Goal: Task Accomplishment & Management: Use online tool/utility

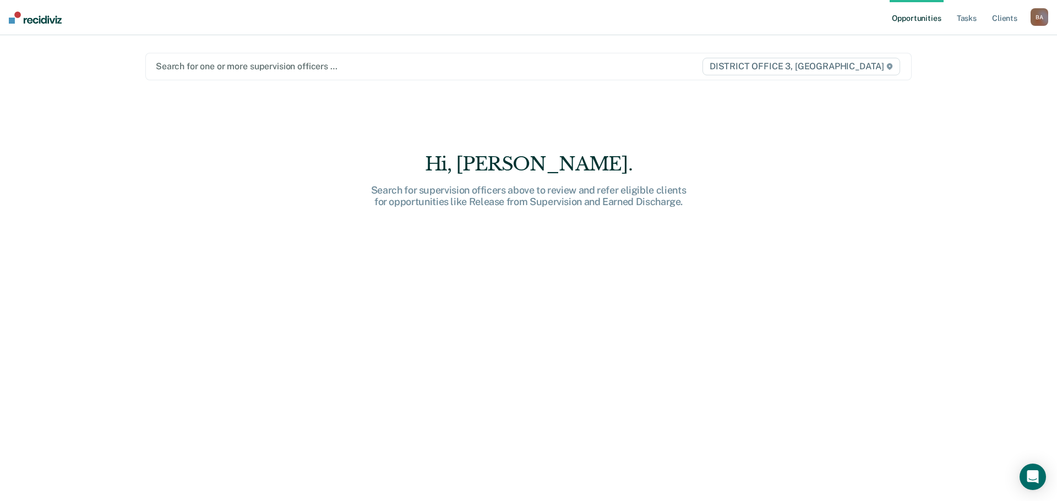
click at [162, 69] on div at bounding box center [416, 66] width 521 height 13
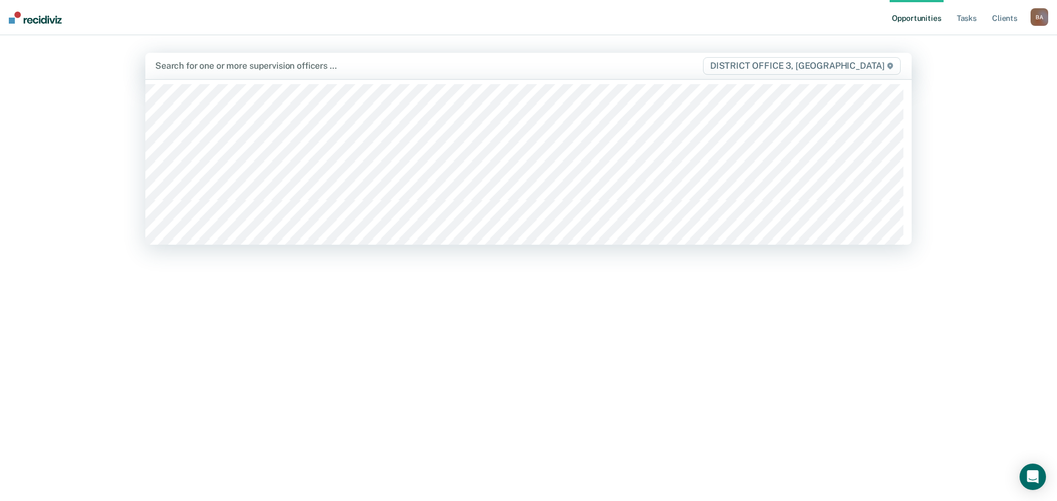
type input "v"
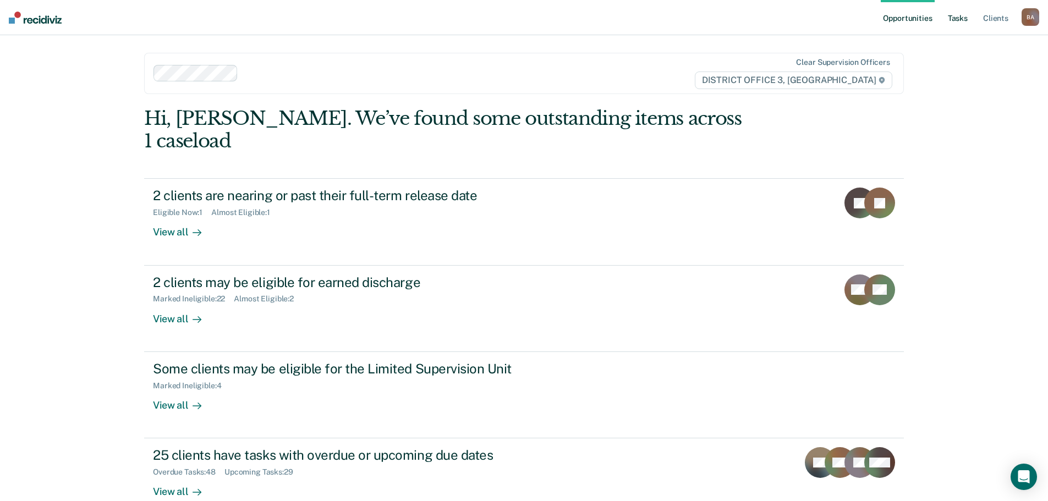
click at [955, 20] on link "Tasks" at bounding box center [958, 17] width 24 height 35
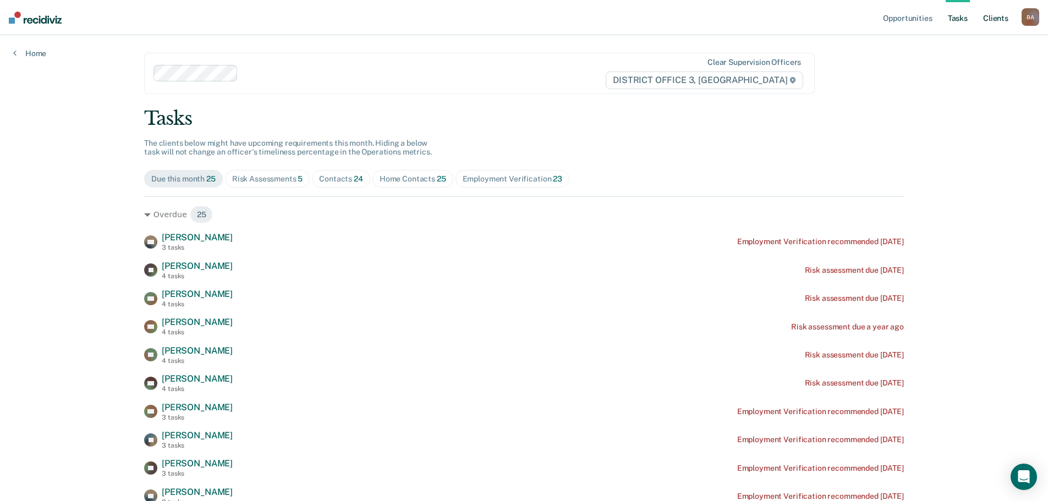
click at [994, 18] on link "Client s" at bounding box center [996, 17] width 30 height 35
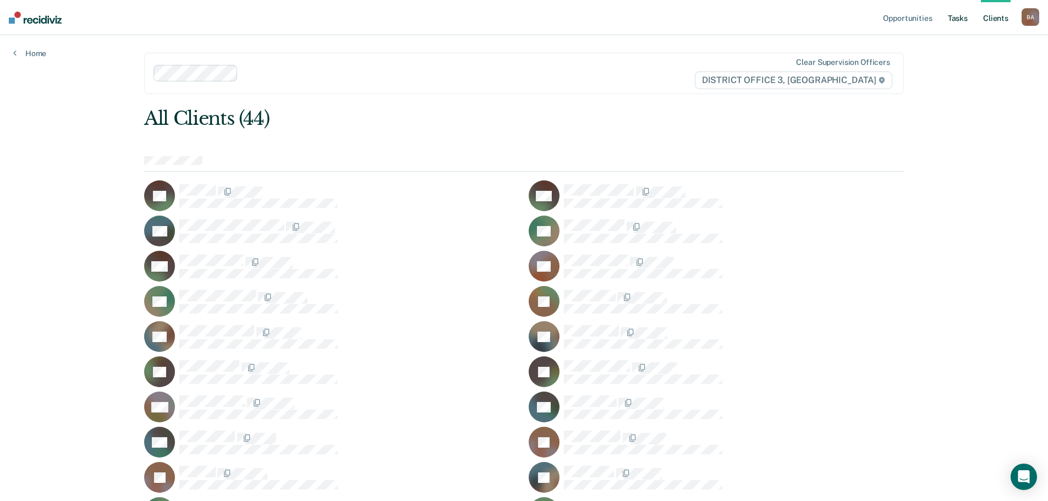
click at [959, 14] on link "Tasks" at bounding box center [958, 17] width 24 height 35
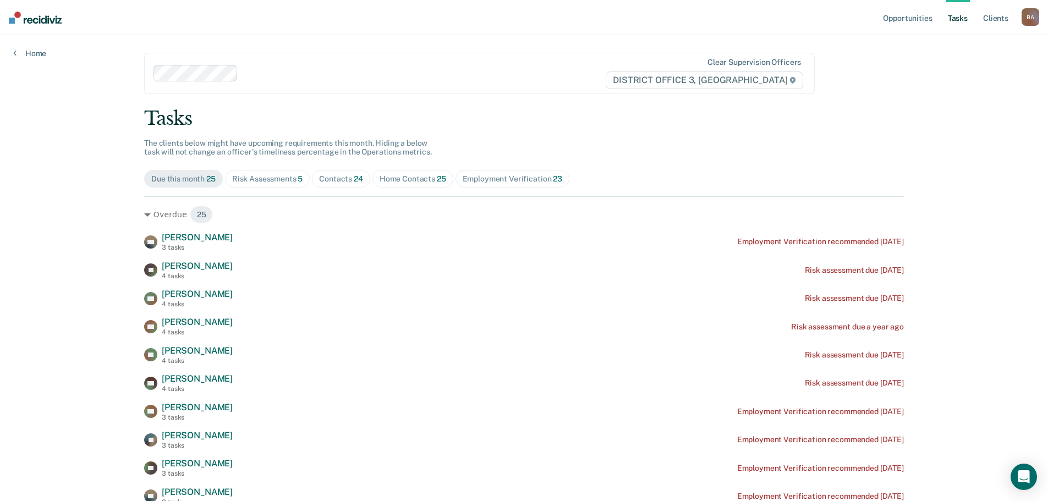
click at [415, 177] on div "Home Contacts 25" at bounding box center [413, 178] width 67 height 9
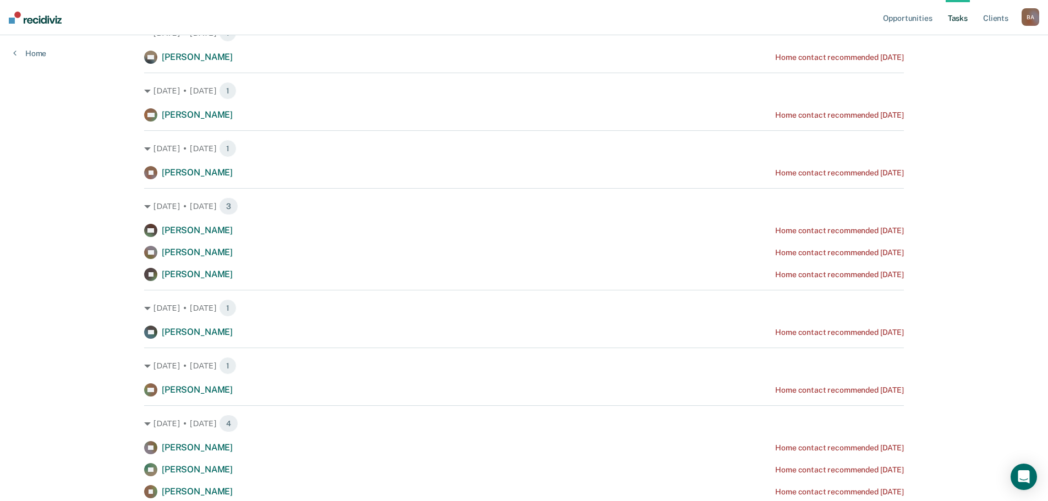
scroll to position [63, 0]
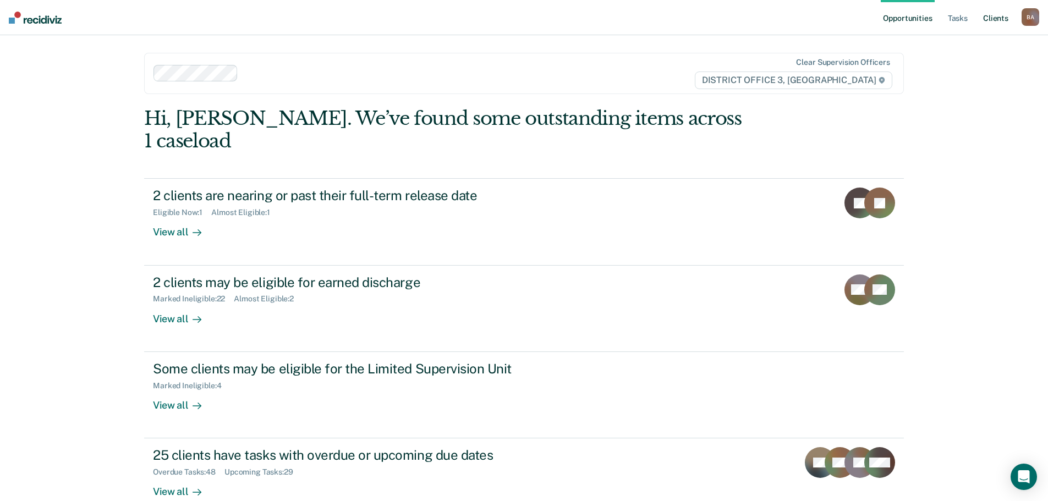
click at [999, 19] on link "Client s" at bounding box center [996, 17] width 30 height 35
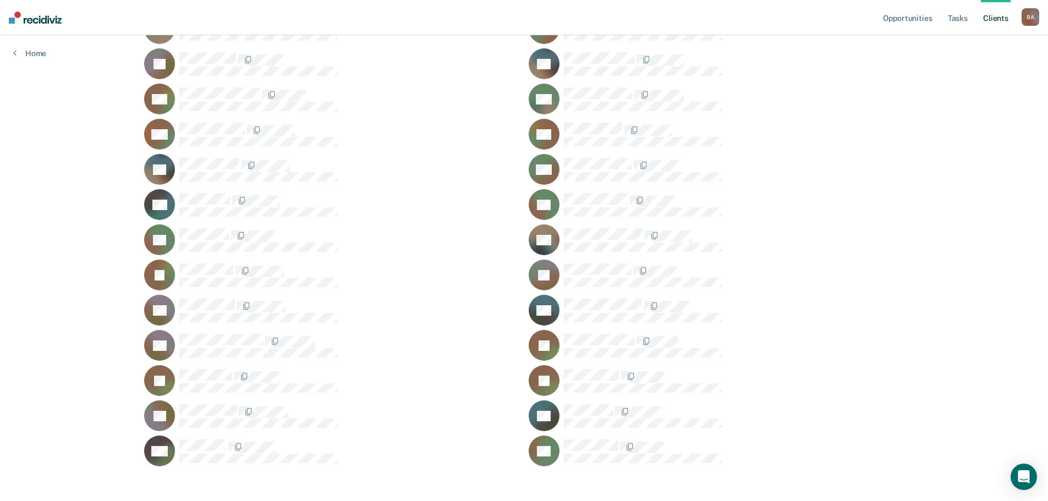
scroll to position [492, 0]
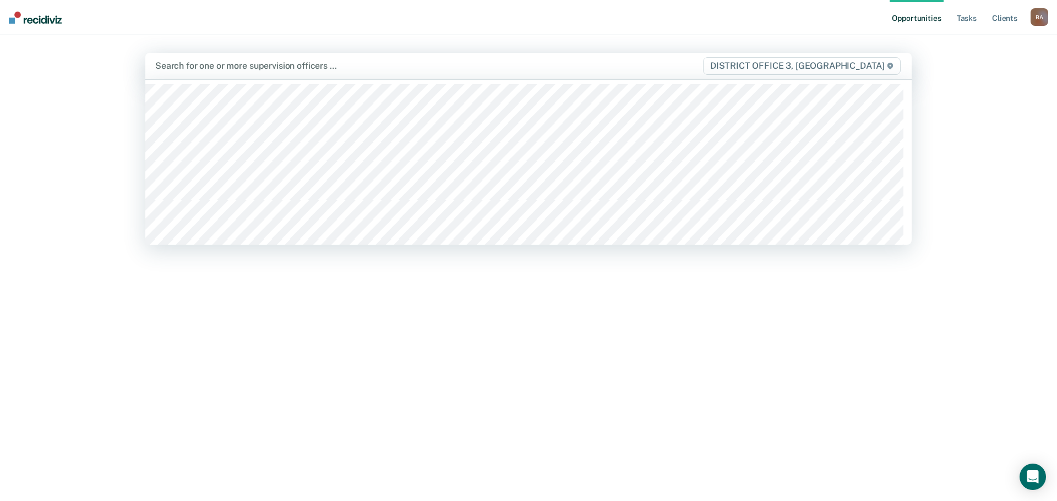
click at [187, 67] on div at bounding box center [416, 65] width 522 height 13
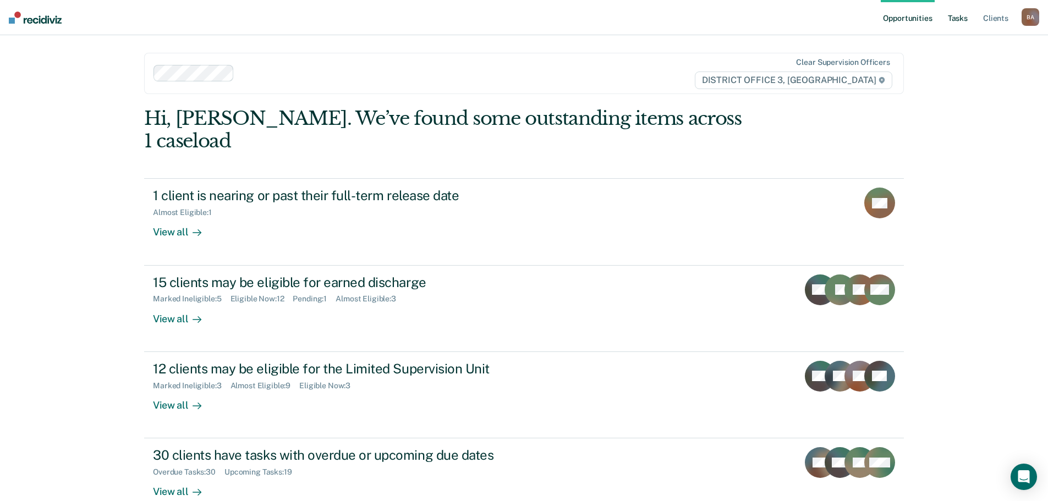
click at [952, 19] on link "Tasks" at bounding box center [958, 17] width 24 height 35
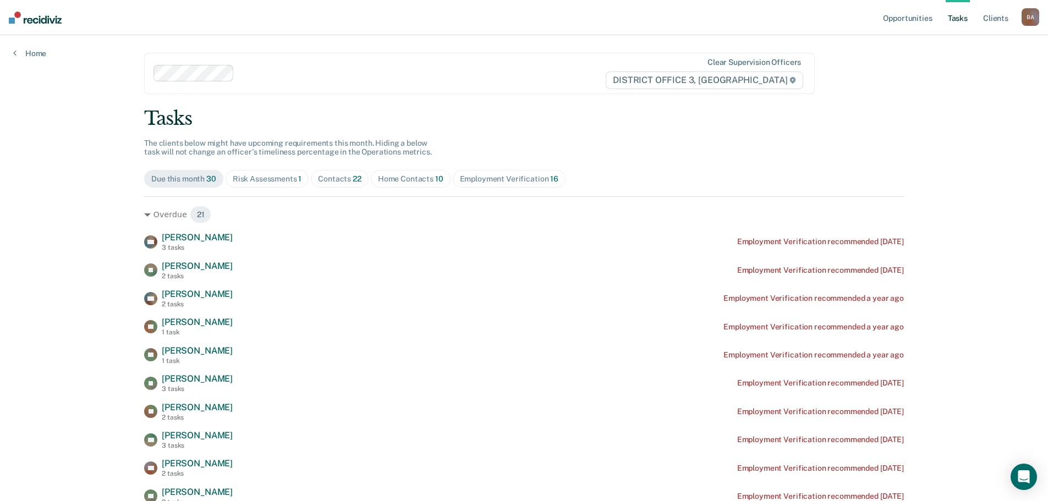
click at [957, 20] on link "Tasks" at bounding box center [958, 17] width 24 height 35
click at [995, 18] on link "Client s" at bounding box center [996, 17] width 30 height 35
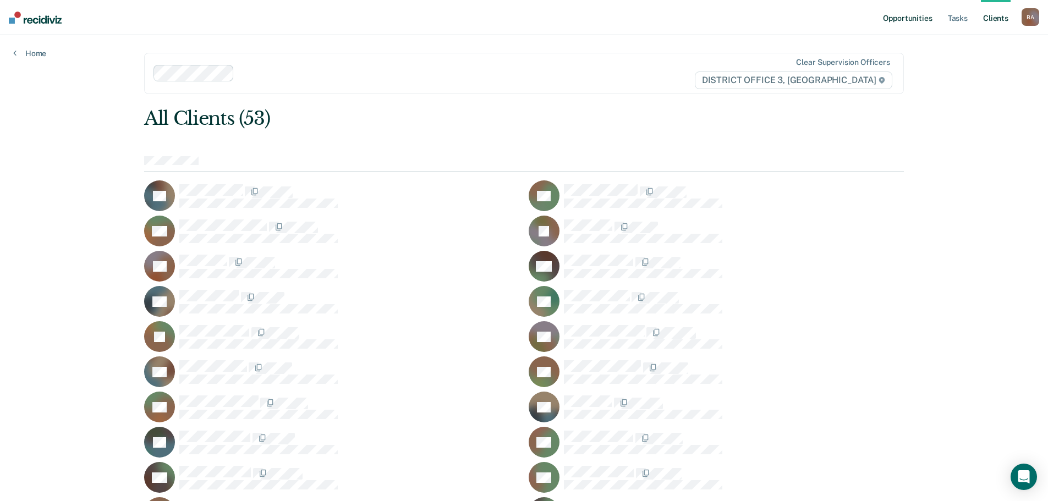
click at [915, 15] on link "Opportunities" at bounding box center [907, 17] width 53 height 35
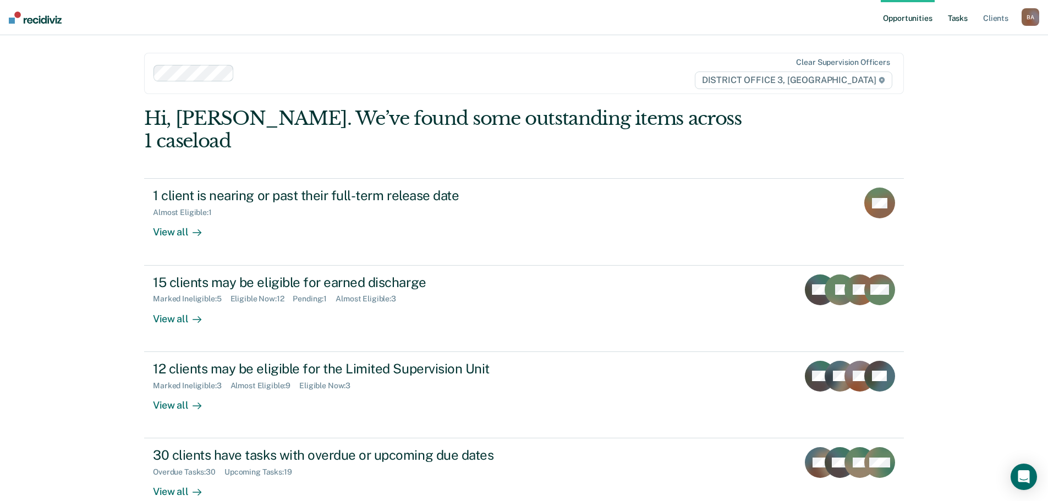
click at [962, 18] on link "Tasks" at bounding box center [958, 17] width 24 height 35
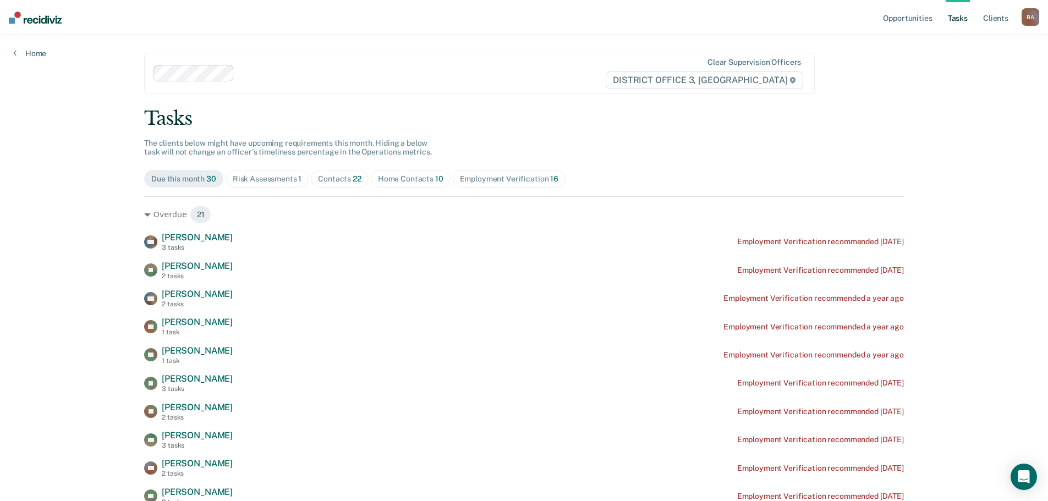
click at [405, 174] on div "Home Contacts 10" at bounding box center [410, 178] width 65 height 9
